Goal: Task Accomplishment & Management: Manage account settings

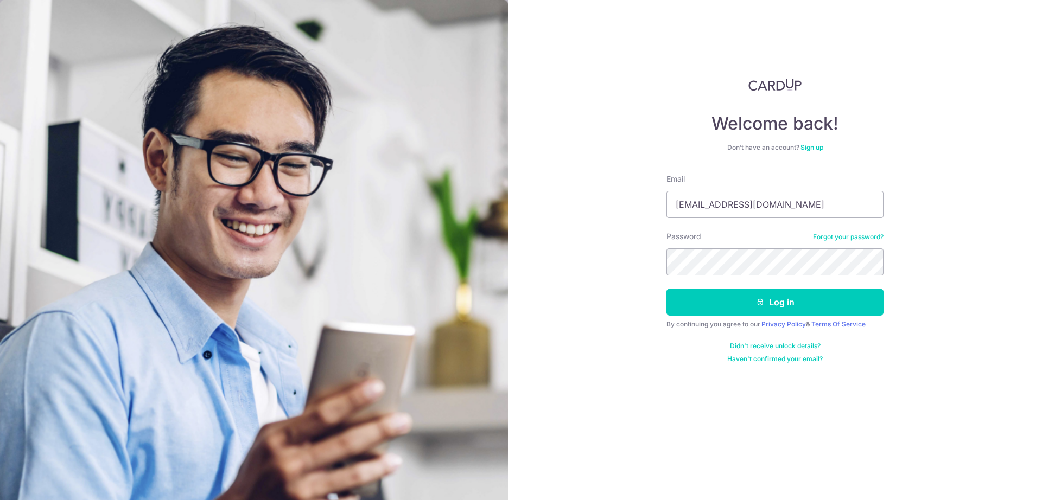
type input "[EMAIL_ADDRESS][DOMAIN_NAME]"
click at [666, 289] on button "Log in" at bounding box center [774, 302] width 217 height 27
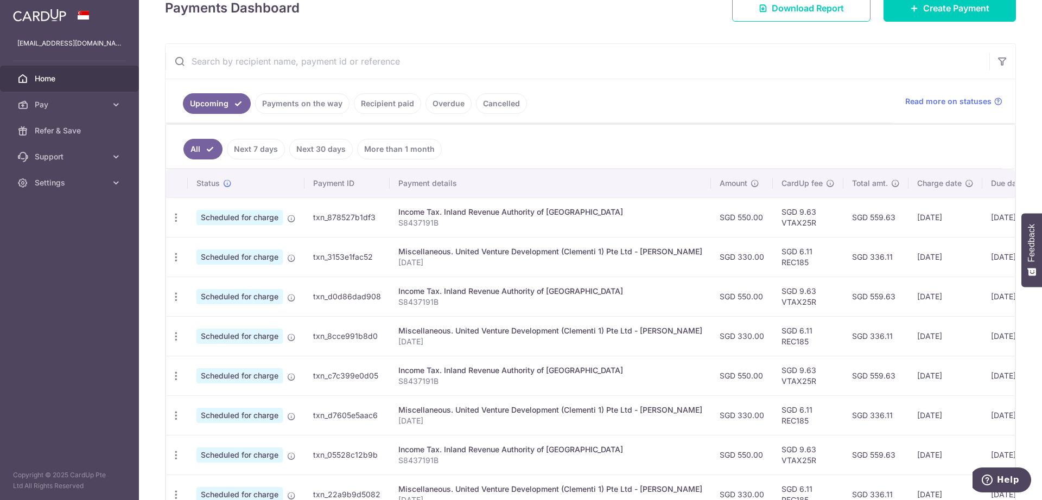
scroll to position [221, 0]
